Goal: Task Accomplishment & Management: Manage account settings

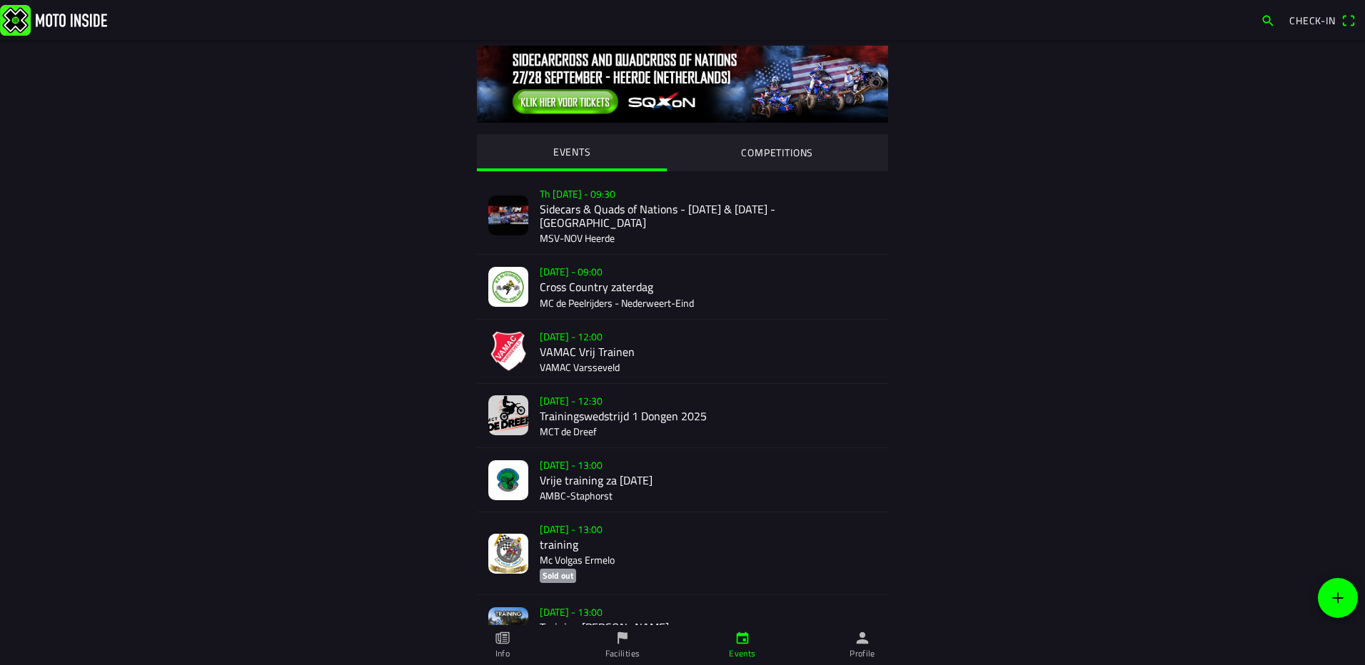
click at [517, 460] on img at bounding box center [508, 480] width 40 height 40
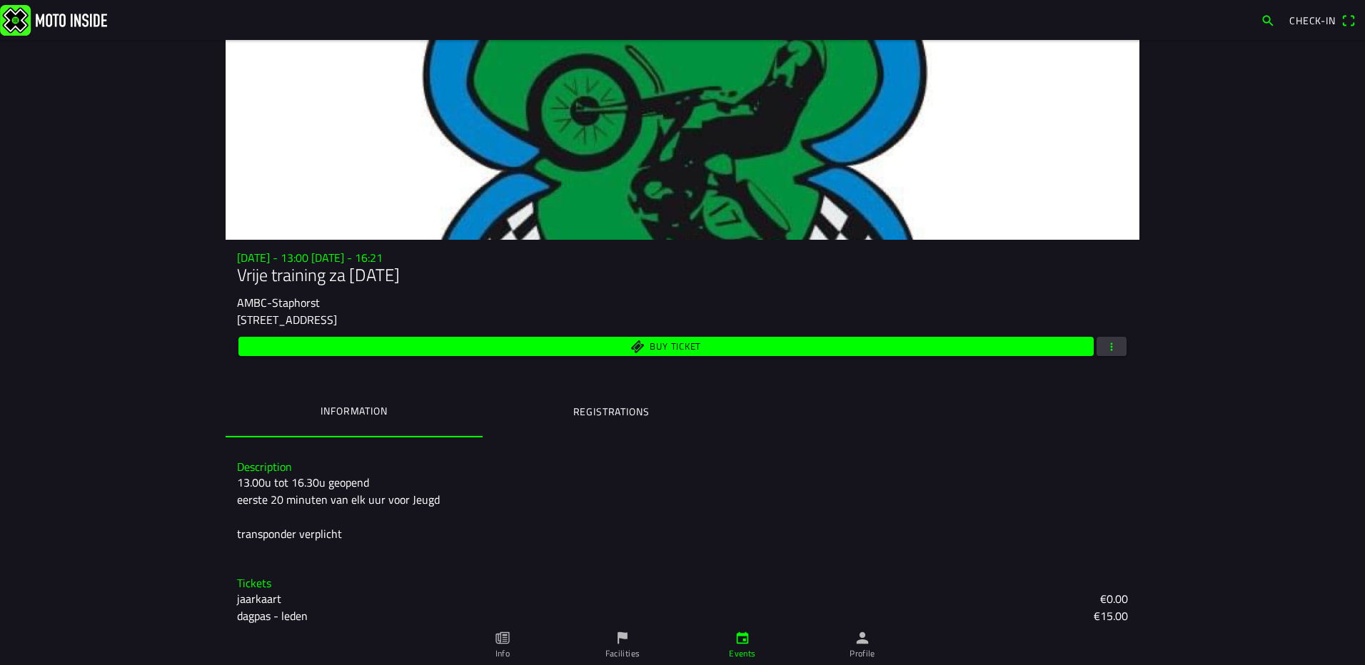
click at [610, 410] on ion-label "Registrations" at bounding box center [611, 412] width 76 height 16
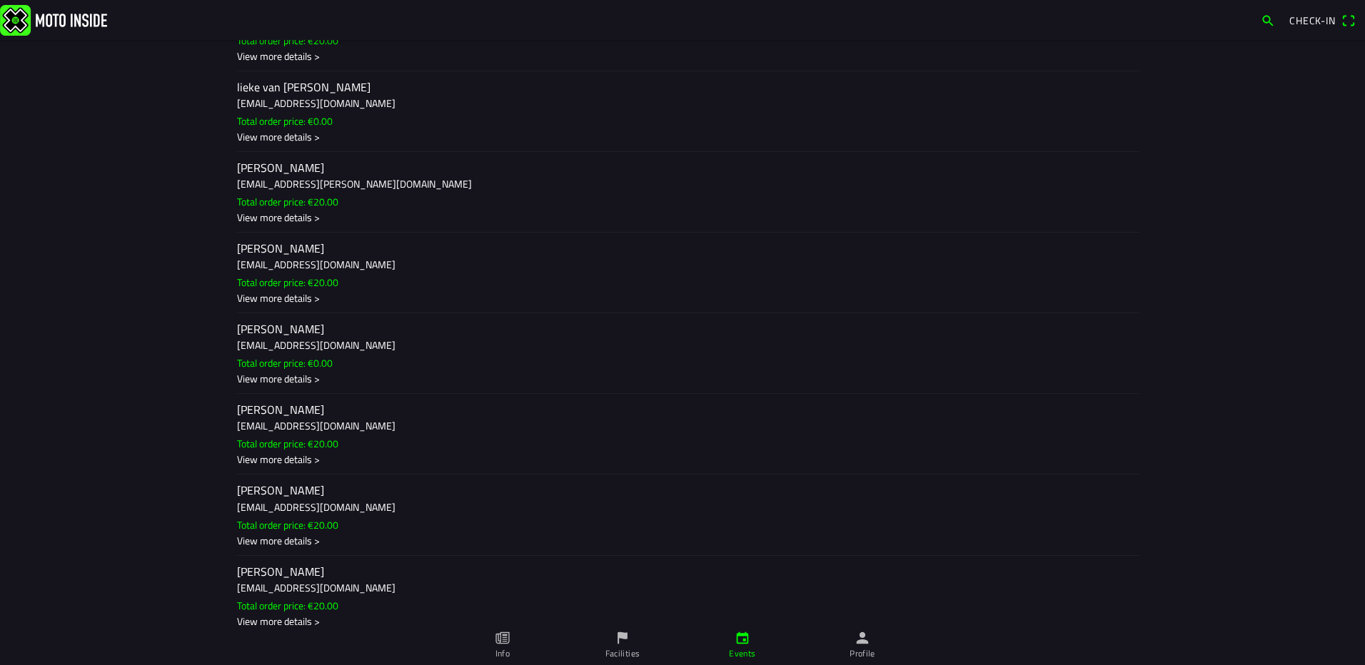
scroll to position [1142, 0]
click at [254, 420] on h3 "[EMAIL_ADDRESS][DOMAIN_NAME]" at bounding box center [682, 427] width 891 height 15
click at [116, 435] on ion-backdrop at bounding box center [682, 332] width 1365 height 665
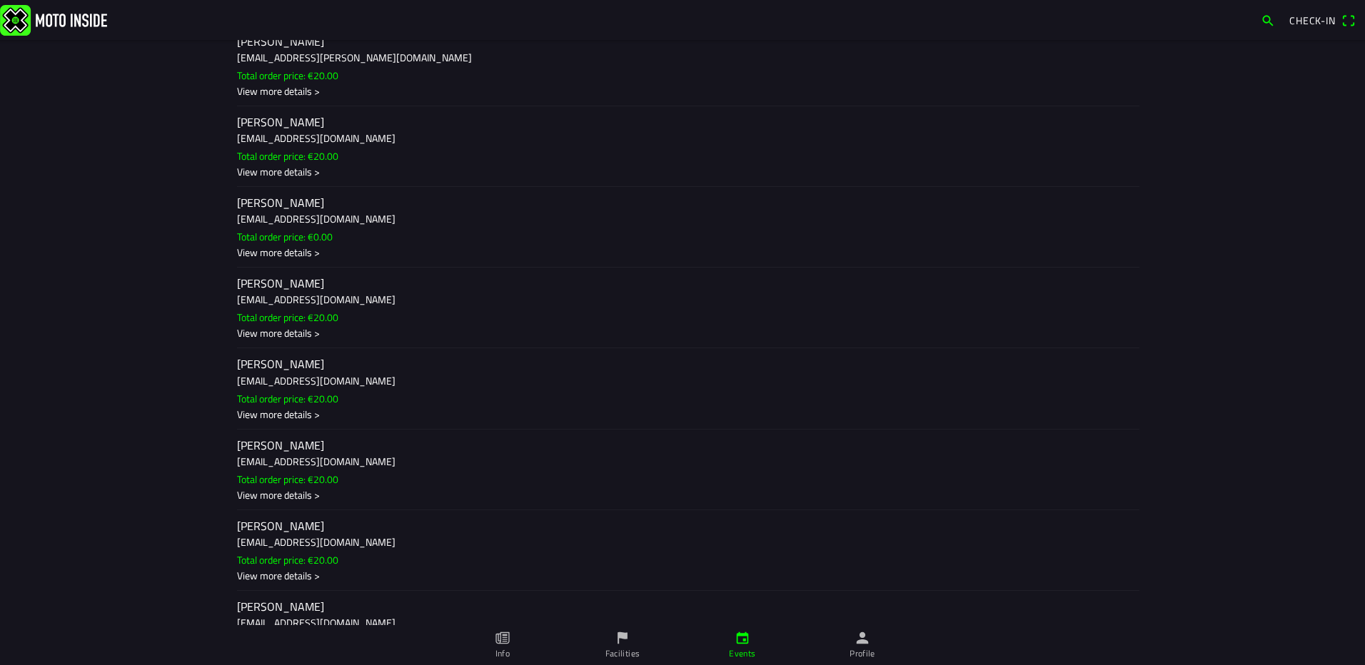
scroll to position [1213, 0]
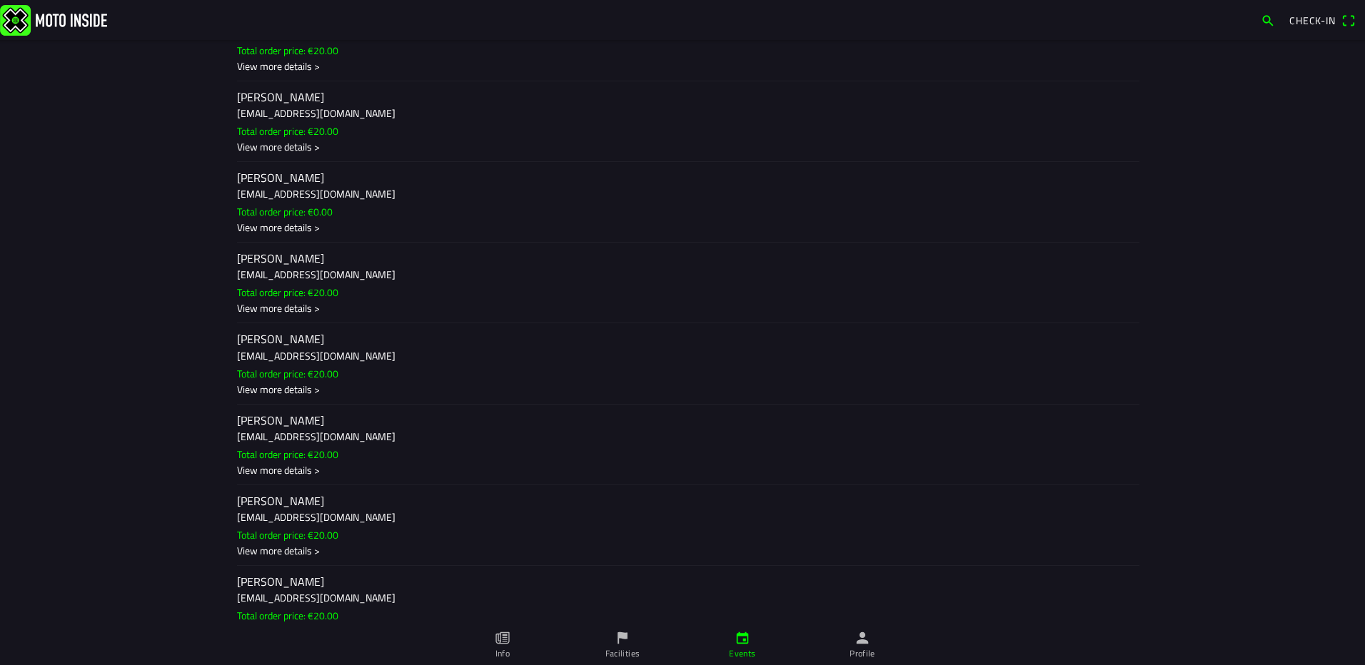
click at [0, 0] on slot "Total order price: €20.00" at bounding box center [0, 0] width 0 height 0
click at [146, 484] on ion-backdrop at bounding box center [682, 332] width 1365 height 665
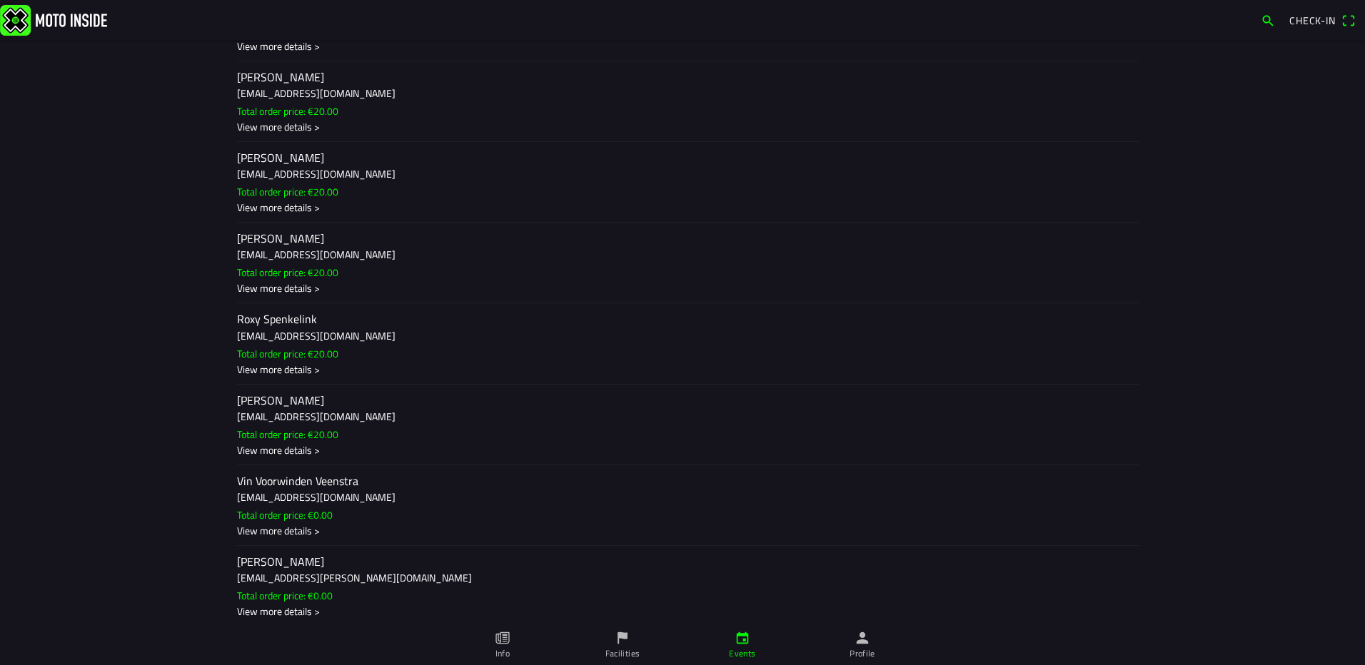
scroll to position [1645, 0]
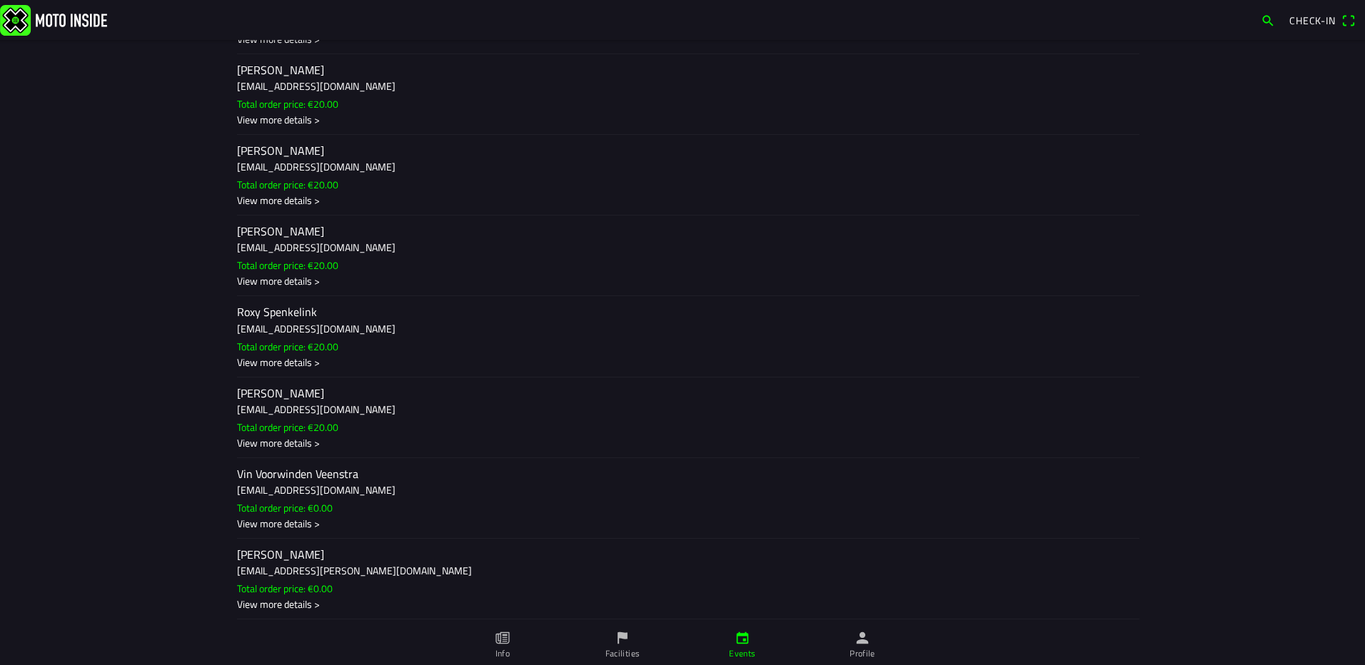
click at [338, 574] on h3 "[EMAIL_ADDRESS][PERSON_NAME][DOMAIN_NAME]" at bounding box center [682, 570] width 891 height 15
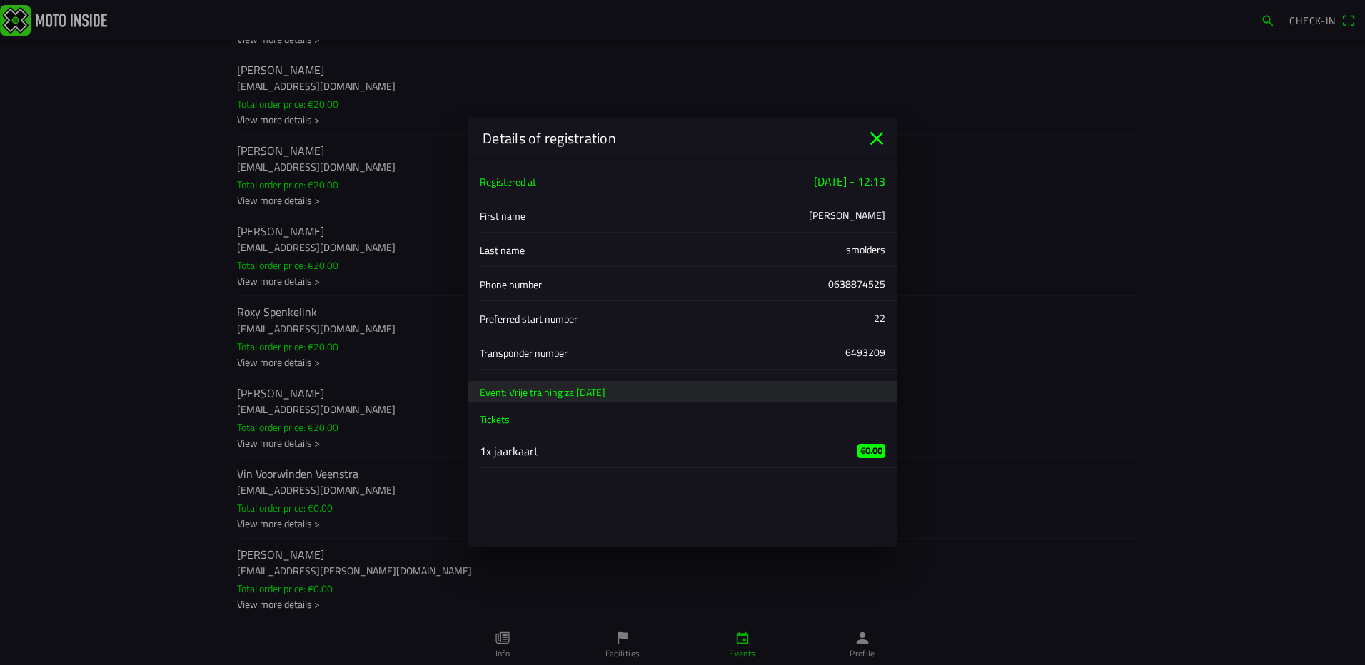
click at [879, 138] on icon "close" at bounding box center [876, 138] width 23 height 23
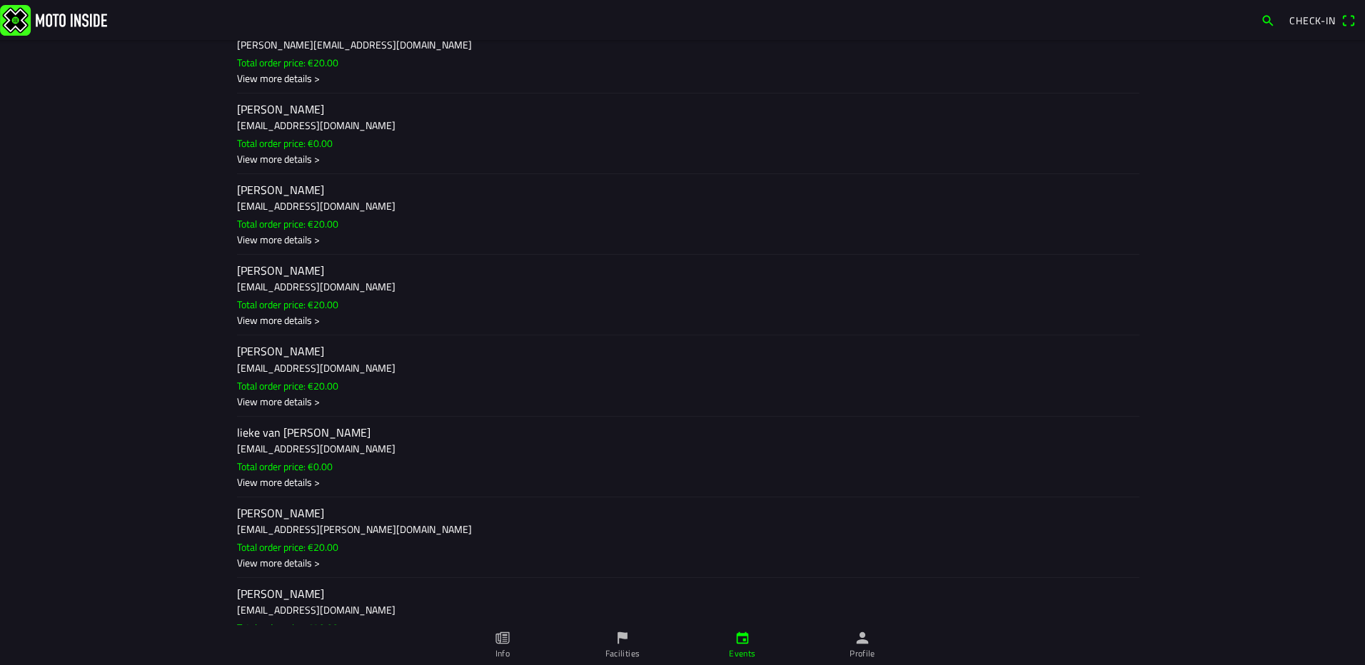
scroll to position [146, 0]
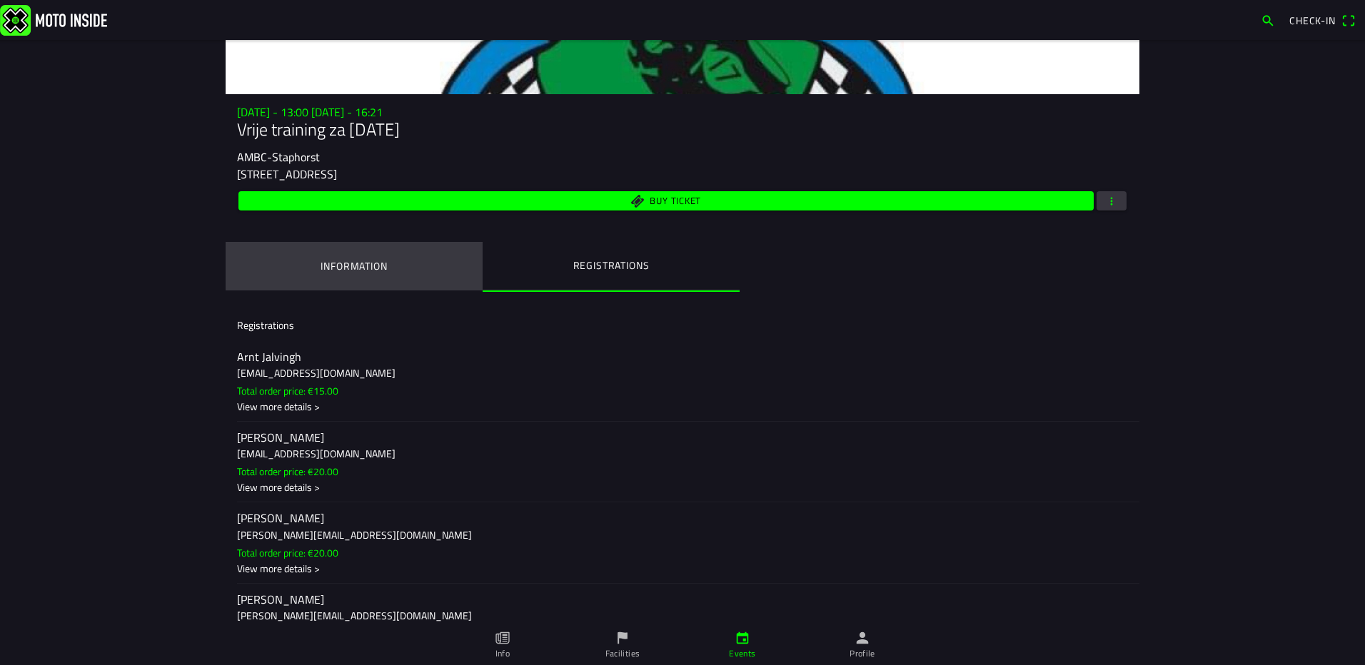
click at [368, 263] on ion-label "Information" at bounding box center [353, 266] width 66 height 16
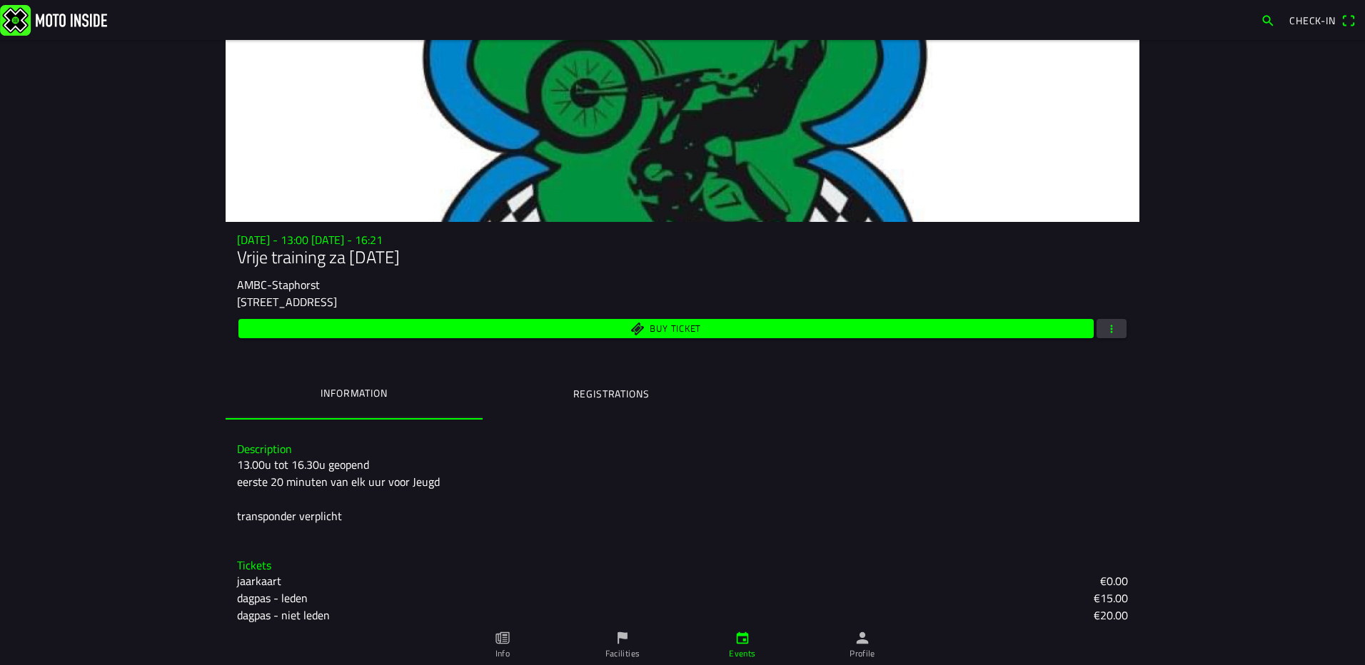
scroll to position [28, 0]
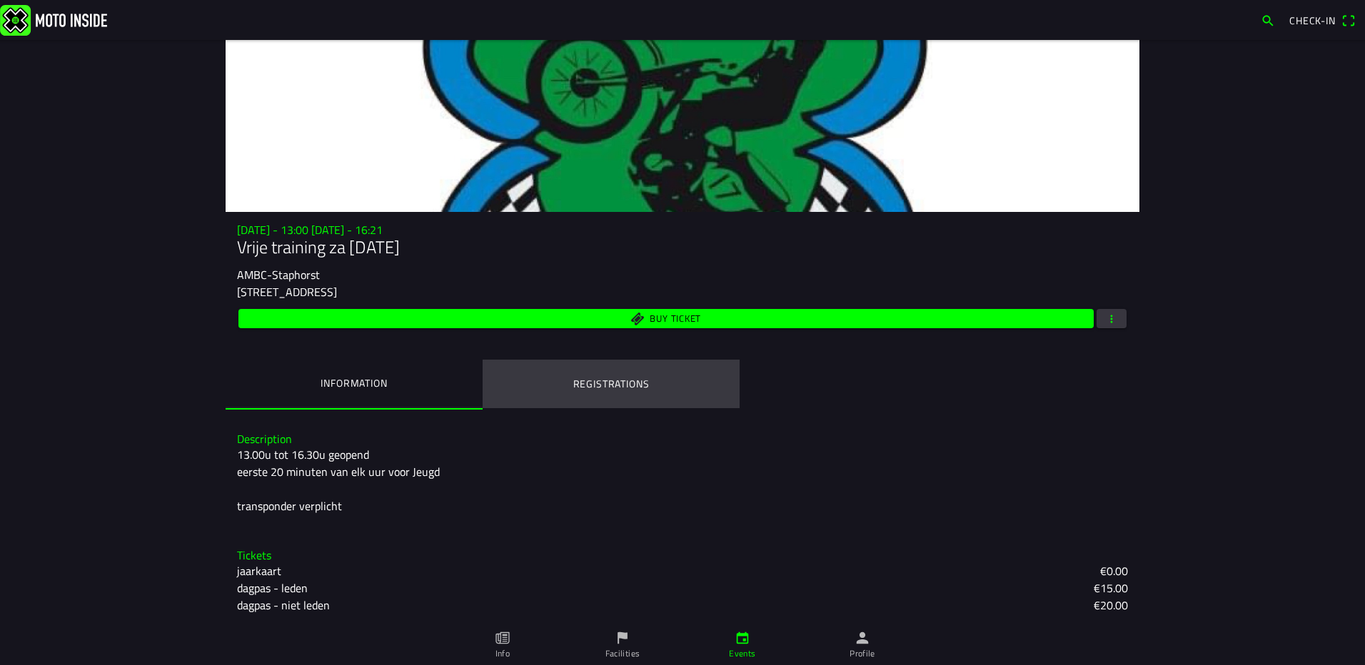
click at [592, 380] on ion-label "Registrations" at bounding box center [611, 384] width 76 height 16
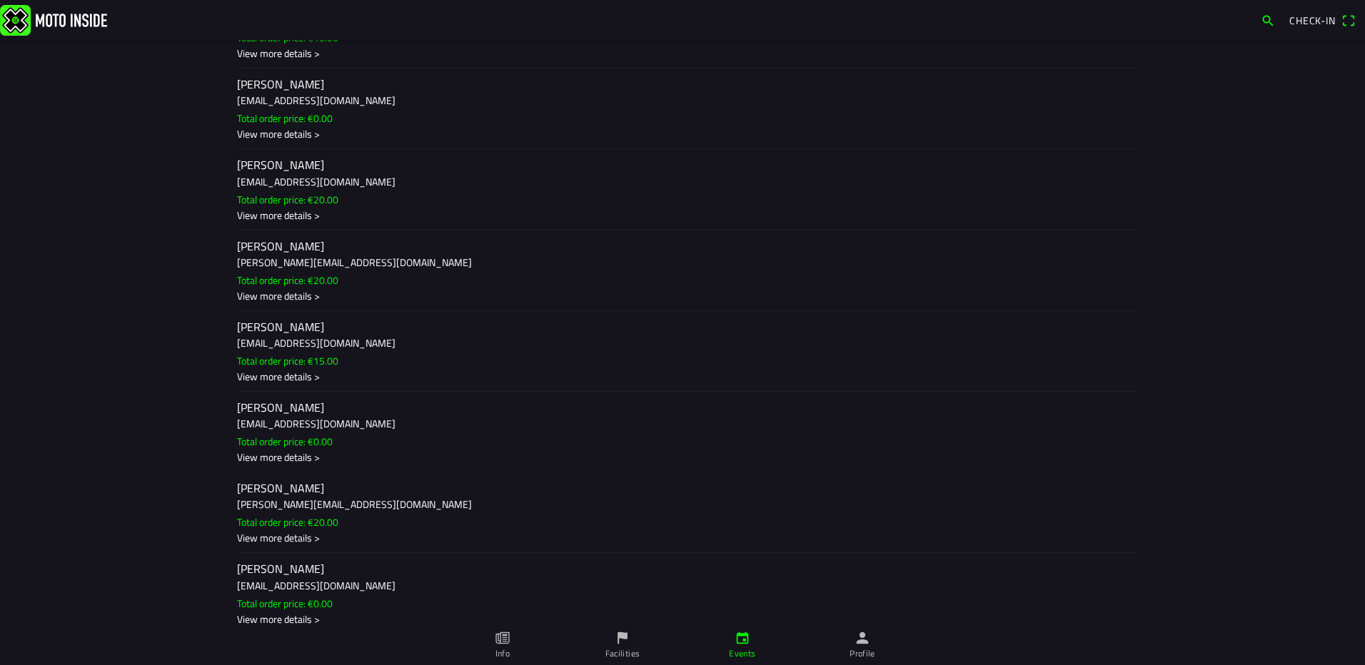
scroll to position [500, 0]
click at [0, 0] on slot "Total order price: €15.00" at bounding box center [0, 0] width 0 height 0
click at [87, 480] on ion-backdrop at bounding box center [682, 332] width 1365 height 665
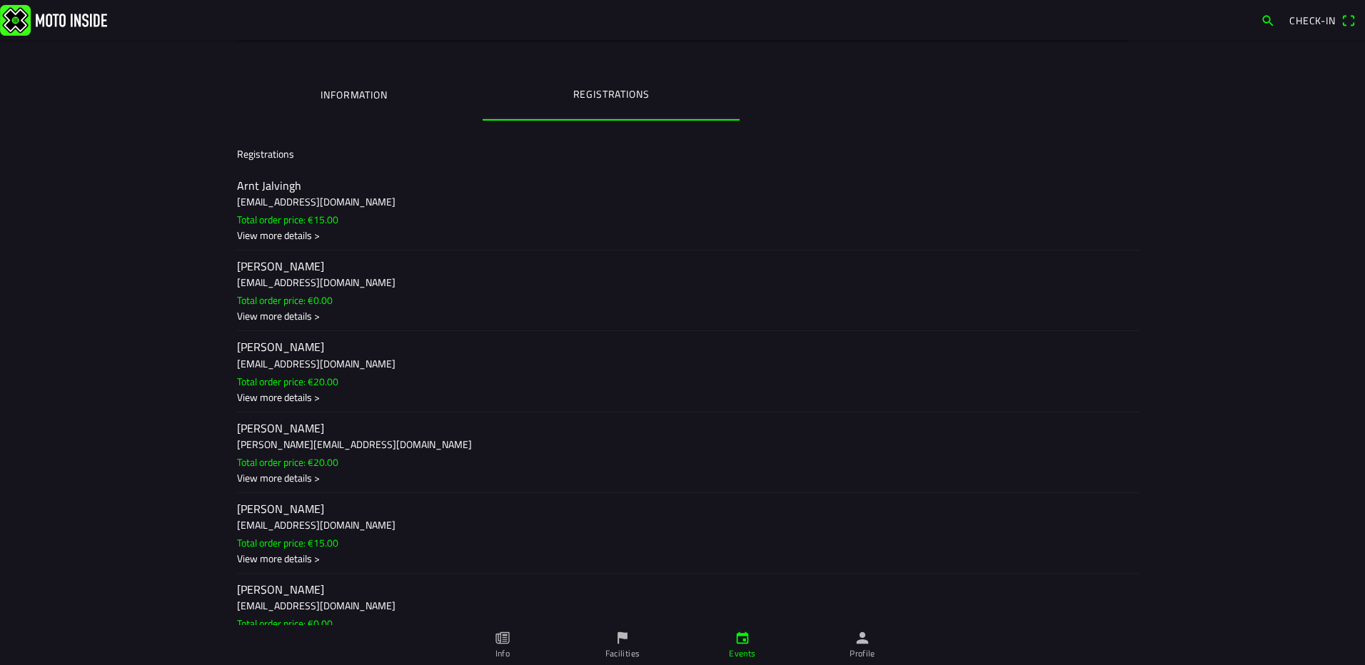
scroll to position [0, 0]
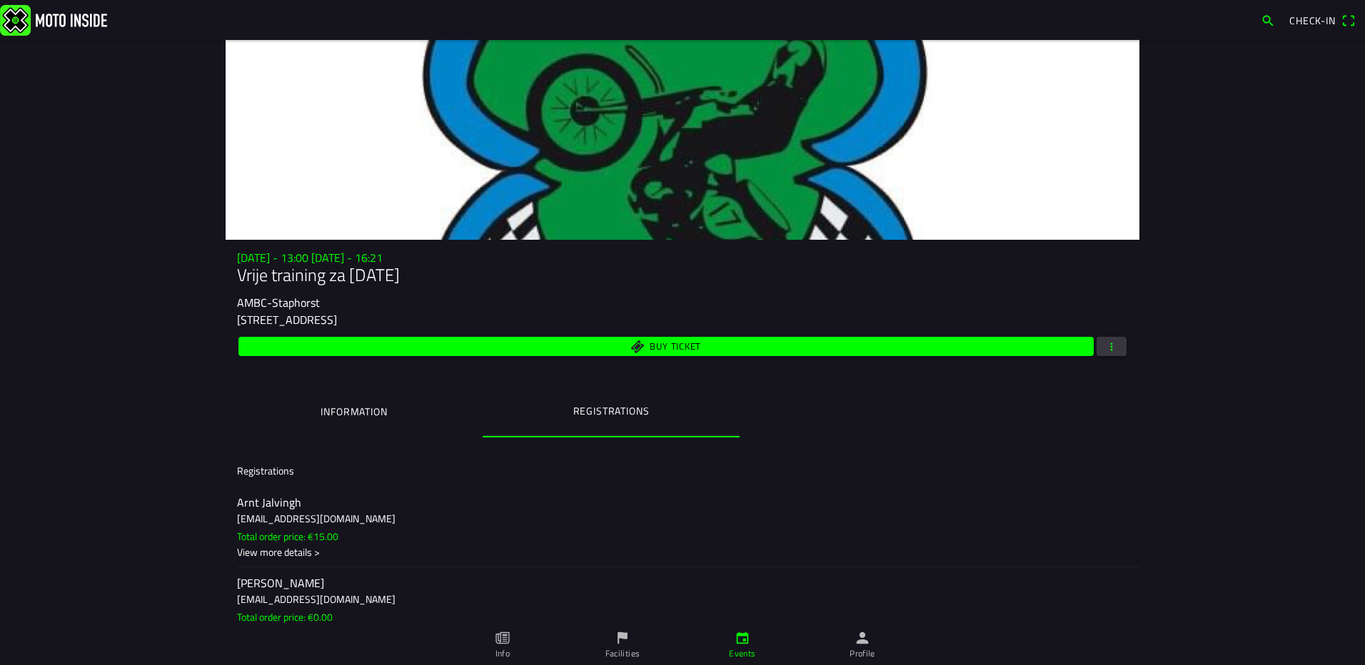
click at [347, 402] on button "Information" at bounding box center [354, 412] width 257 height 49
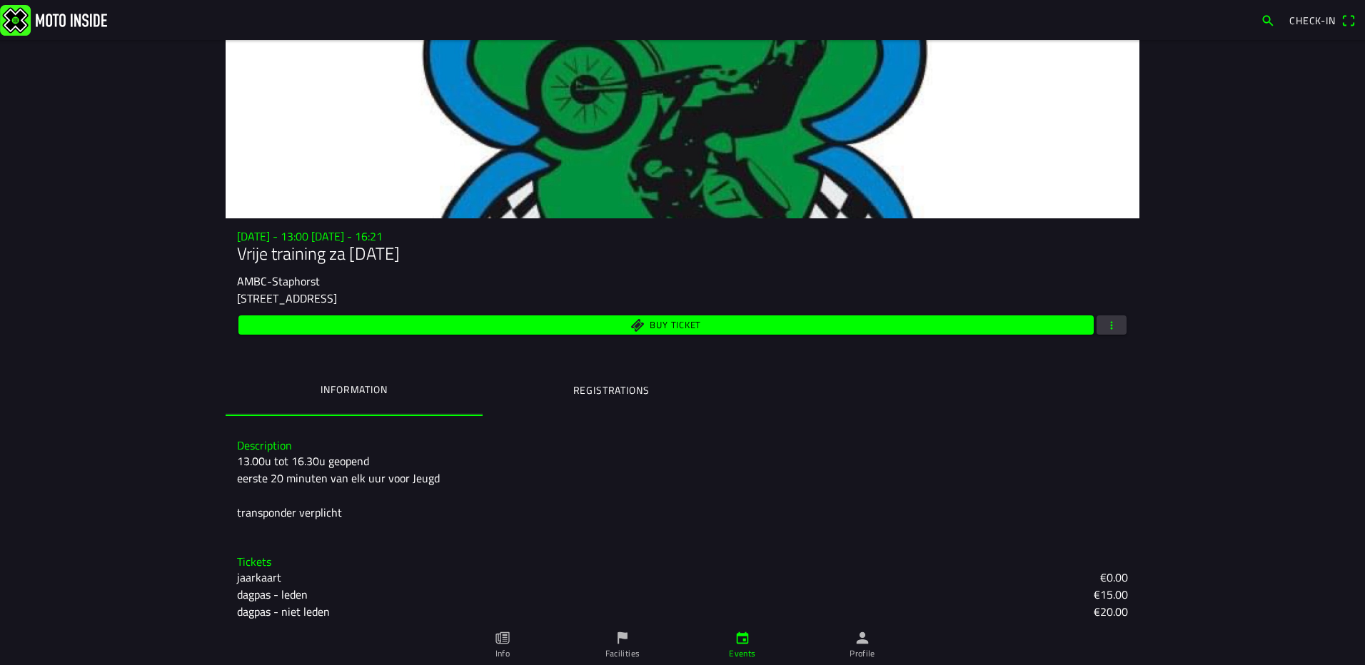
scroll to position [28, 0]
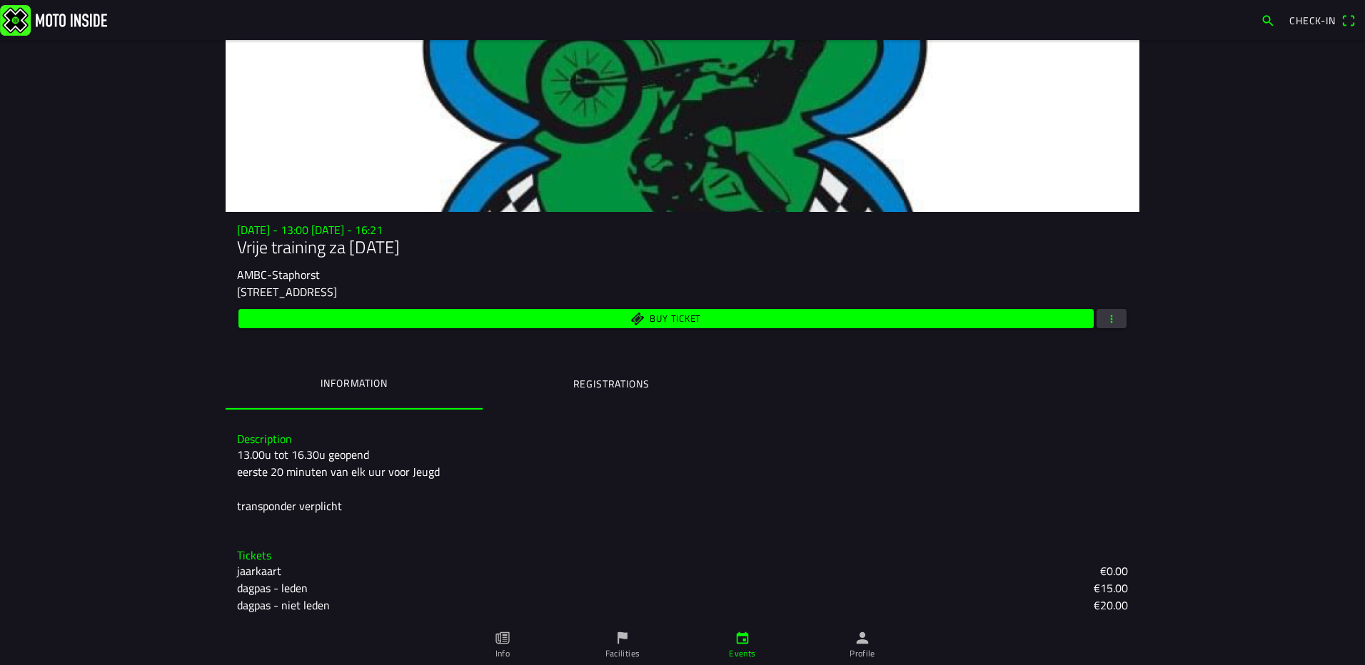
click at [607, 379] on ion-label "Registrations" at bounding box center [611, 384] width 76 height 16
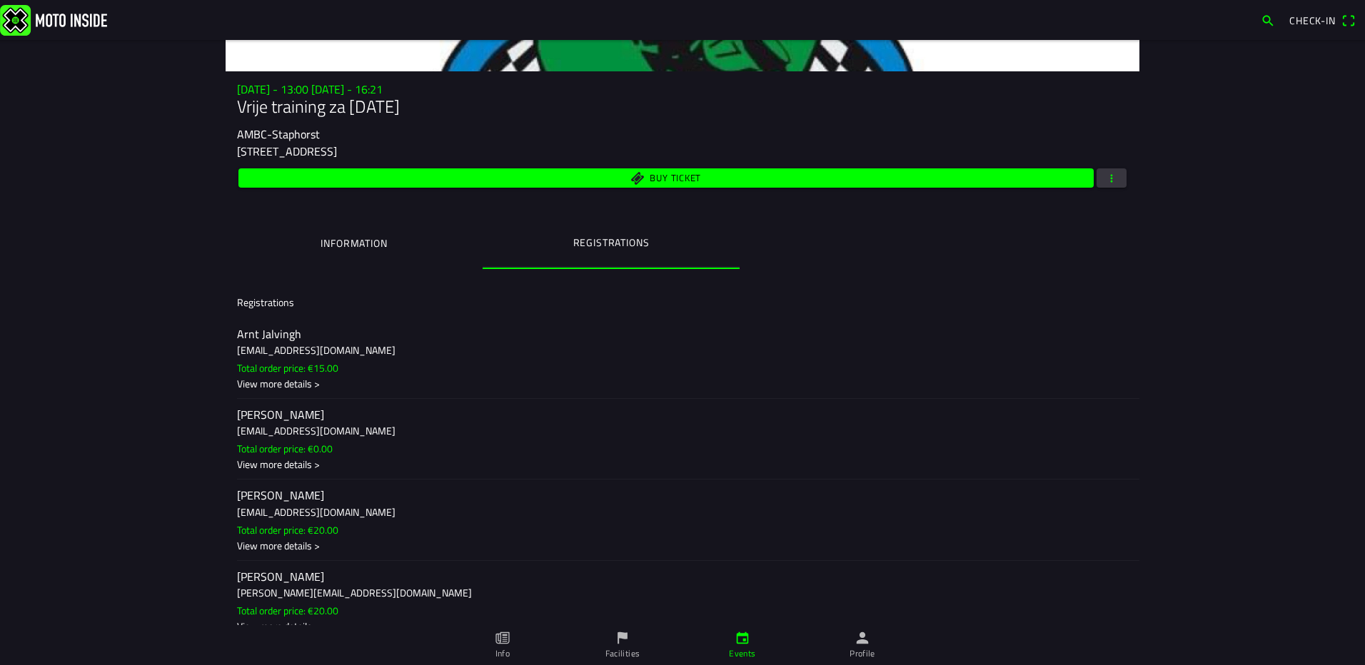
scroll to position [571, 0]
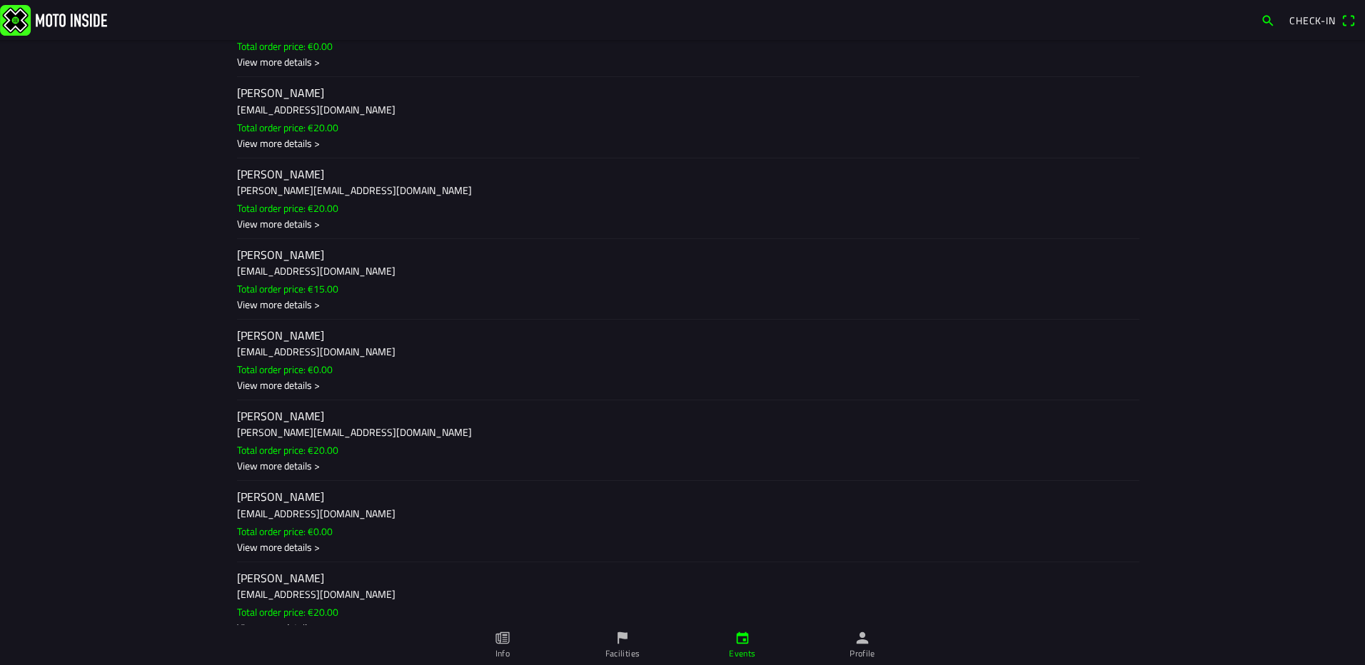
click at [277, 522] on ion-label "[PERSON_NAME] [EMAIL_ADDRESS][DOMAIN_NAME] Total order price: €0.00 View more d…" at bounding box center [682, 521] width 891 height 65
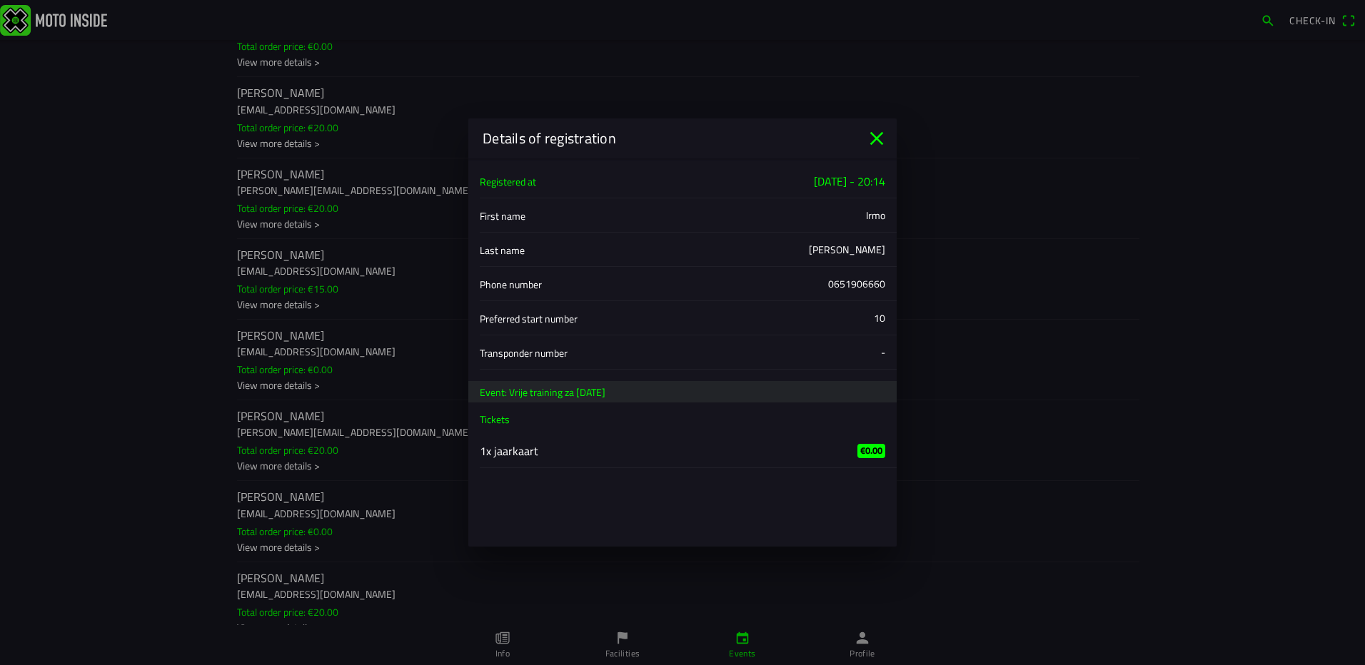
click at [883, 140] on icon "close" at bounding box center [876, 138] width 23 height 23
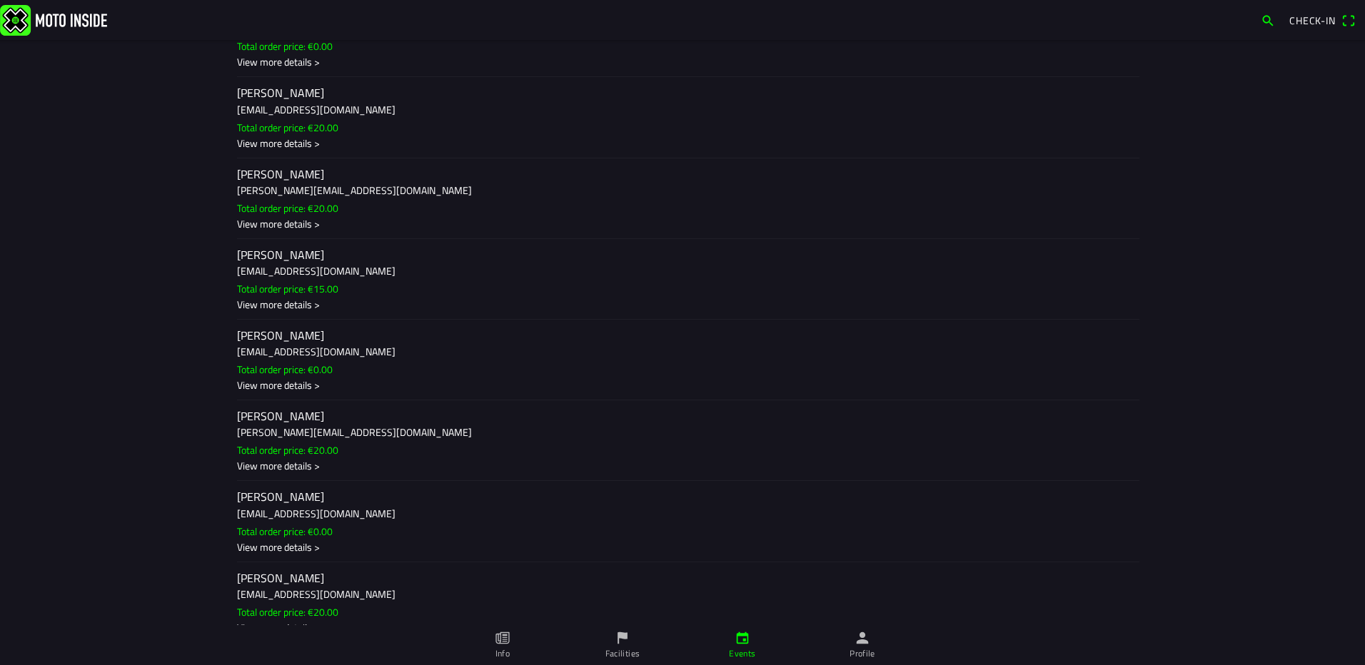
scroll to position [0, 0]
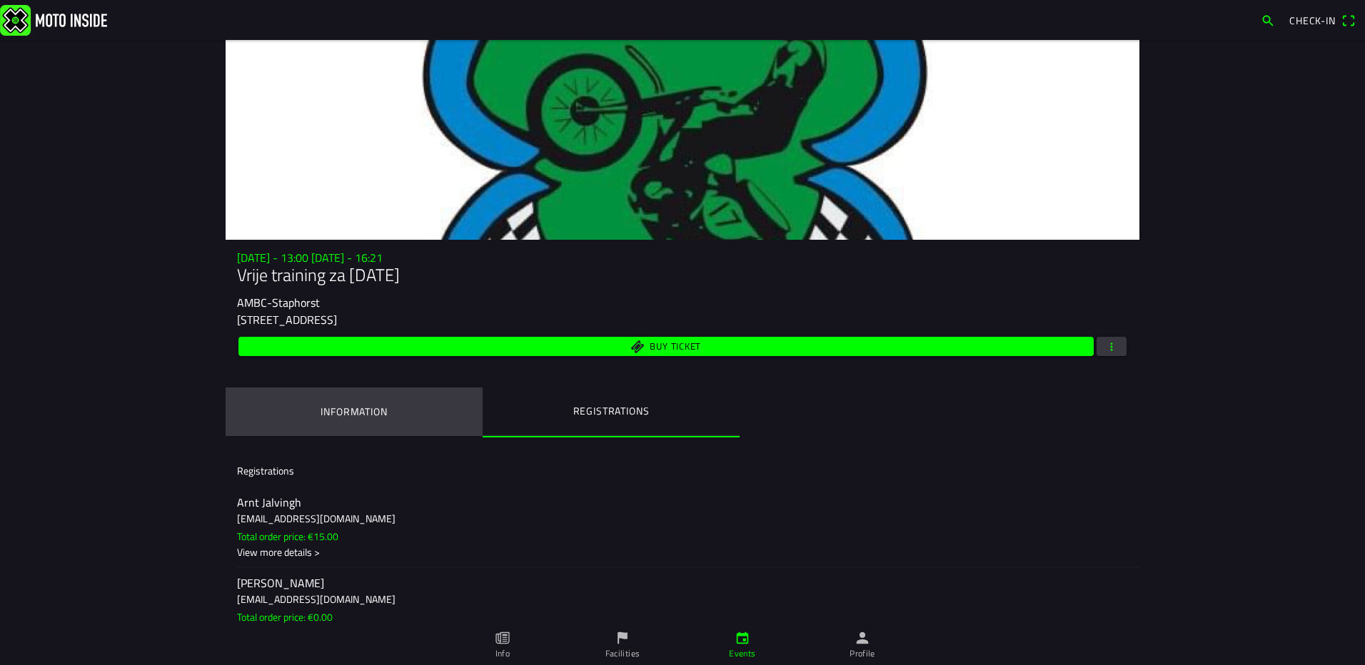
click at [354, 417] on ion-label "Information" at bounding box center [353, 412] width 66 height 16
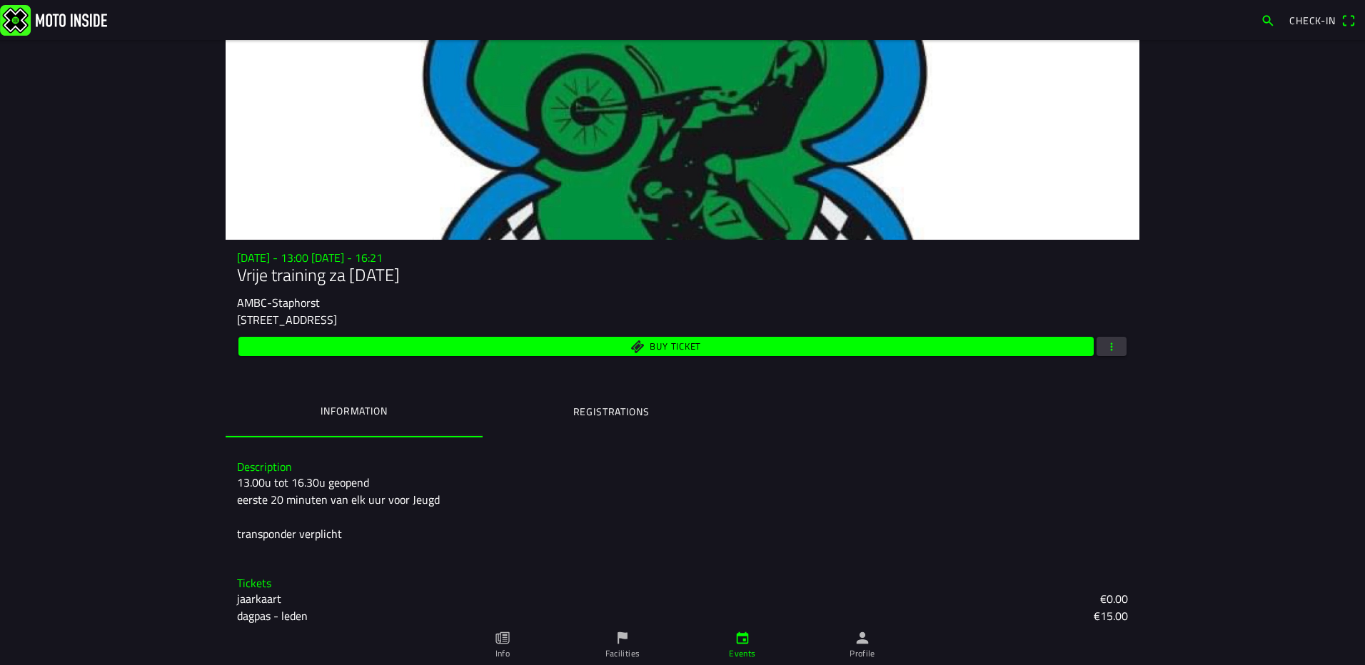
scroll to position [28, 0]
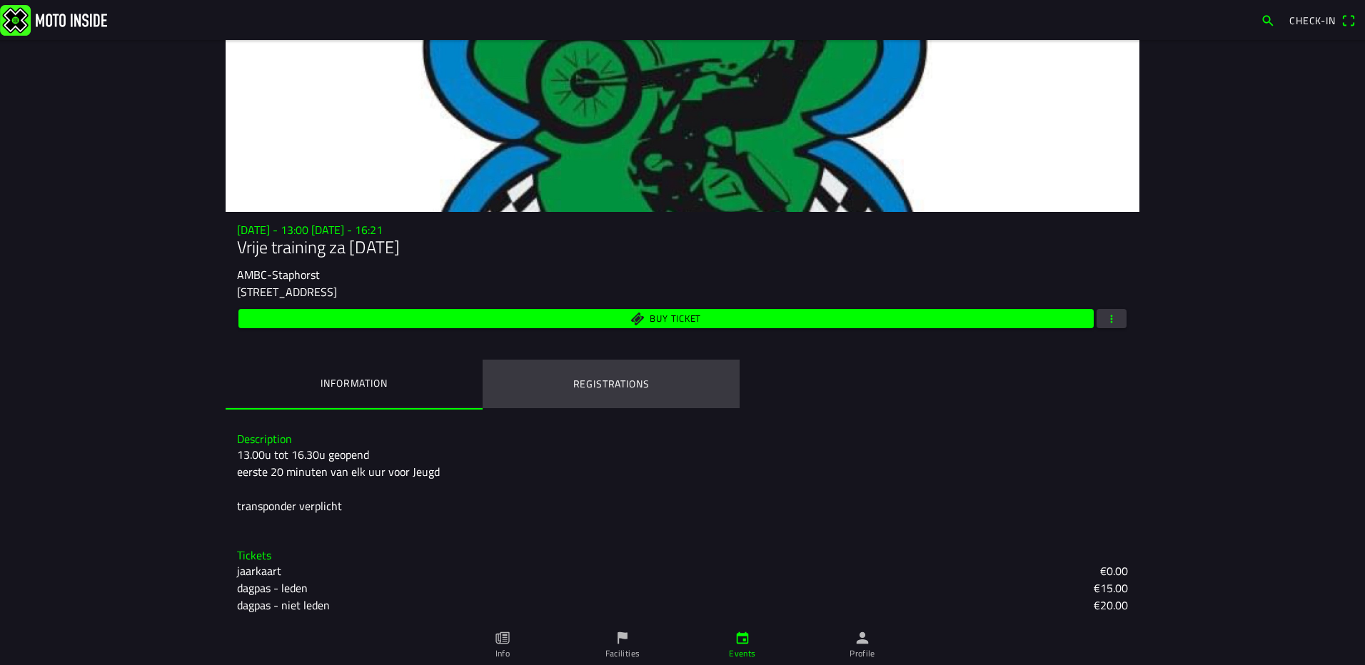
click at [588, 375] on button "Registrations" at bounding box center [611, 384] width 257 height 49
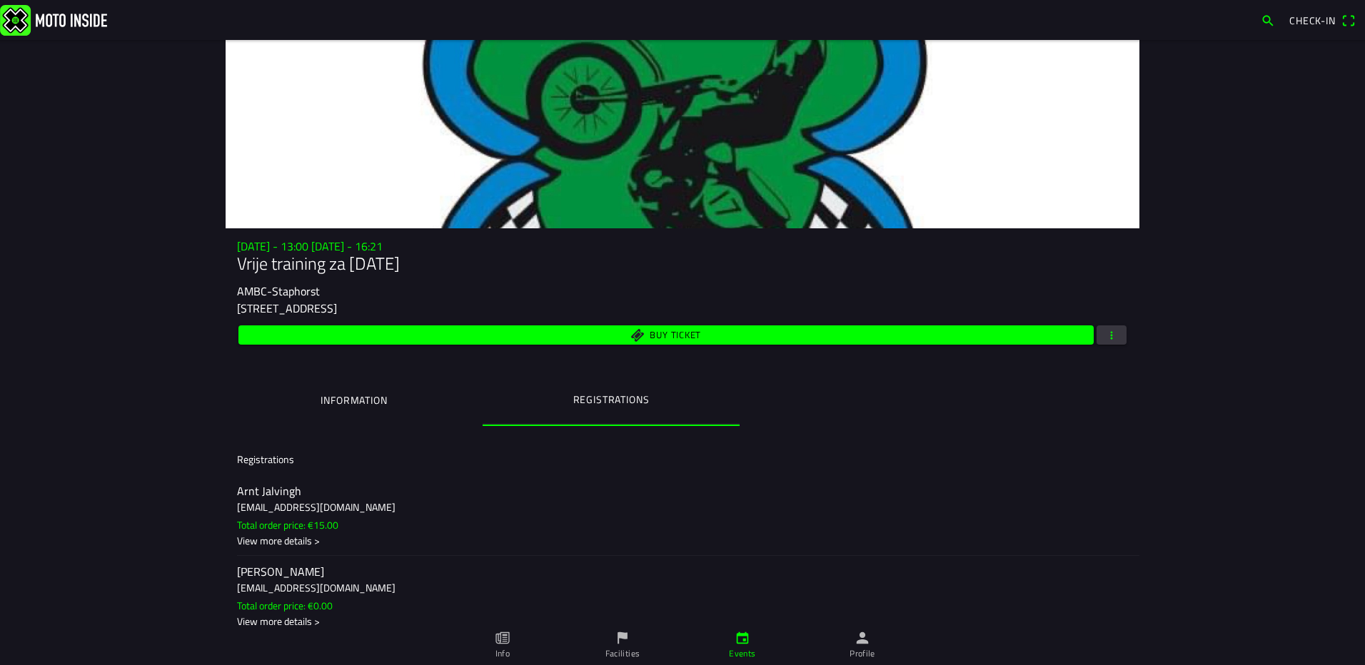
scroll to position [0, 0]
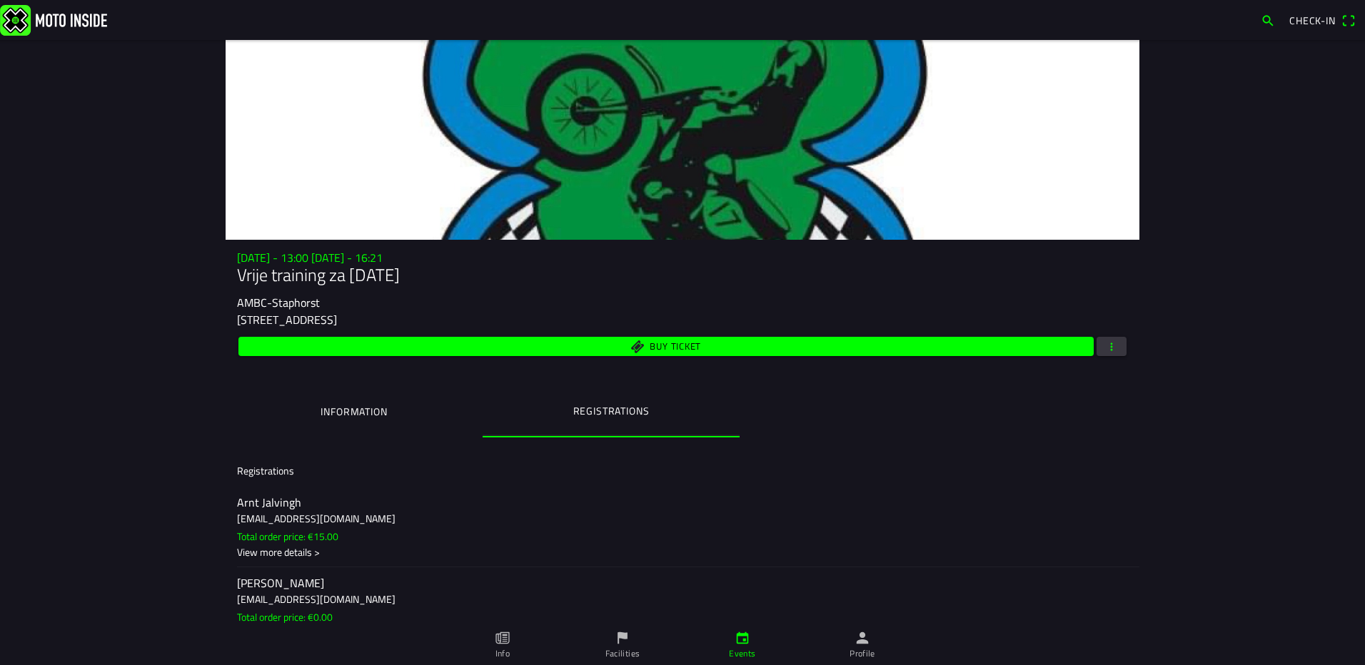
click at [369, 417] on ion-label "Information" at bounding box center [353, 412] width 66 height 16
